Goal: Navigation & Orientation: Go to known website

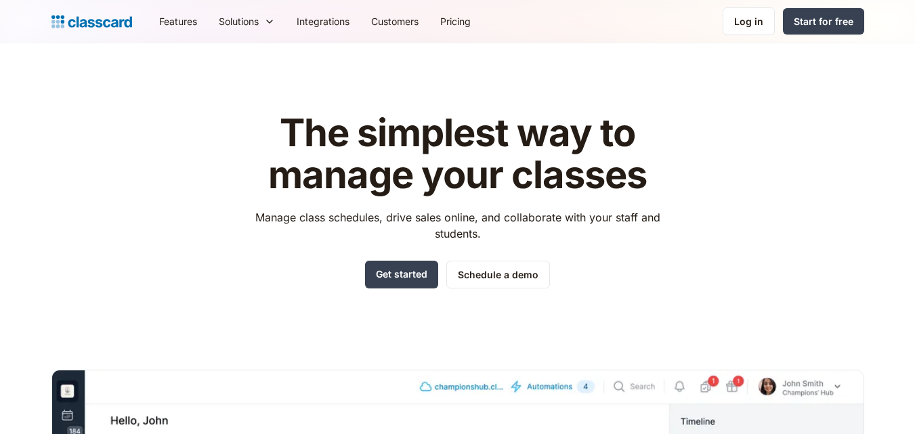
click at [700, 33] on nav "Features Resources Blog The latest industry news, updates and info. Customer st…" at bounding box center [506, 21] width 716 height 30
click at [737, 18] on div "Log in" at bounding box center [748, 21] width 29 height 14
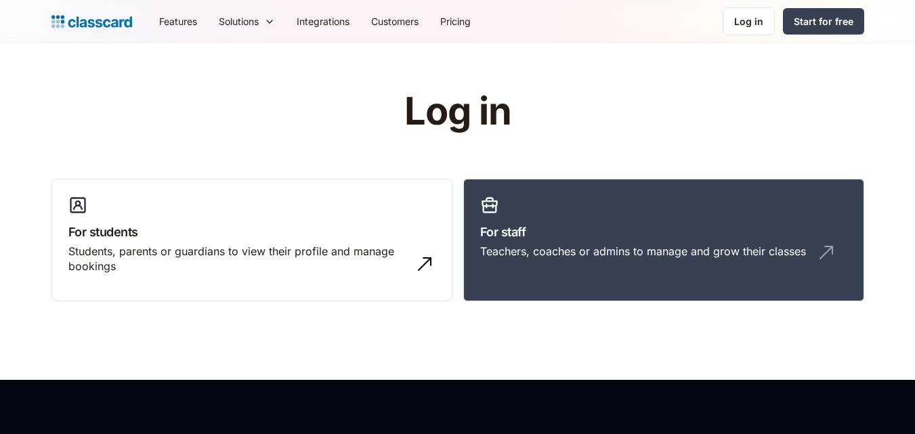
drag, startPoint x: 0, startPoint y: 0, endPoint x: 598, endPoint y: 2, distance: 598.2
click at [621, 230] on h3 "For staff" at bounding box center [663, 232] width 367 height 18
